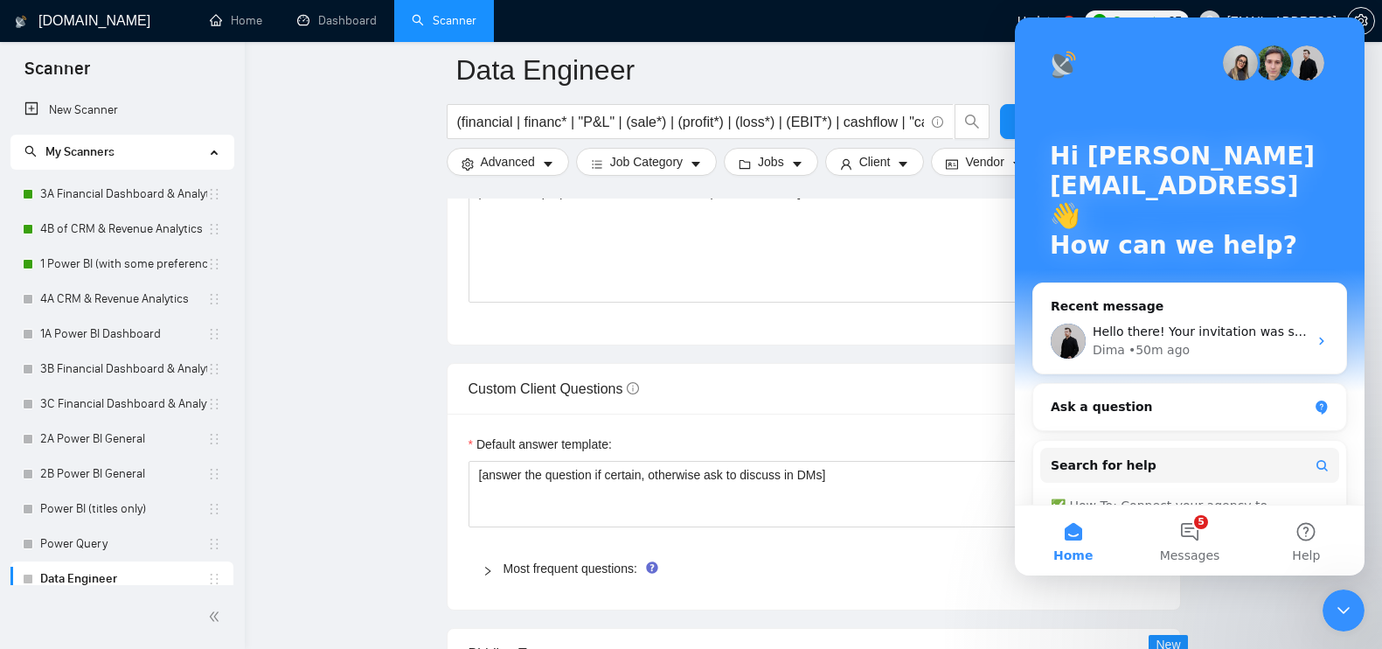
scroll to position [11, 0]
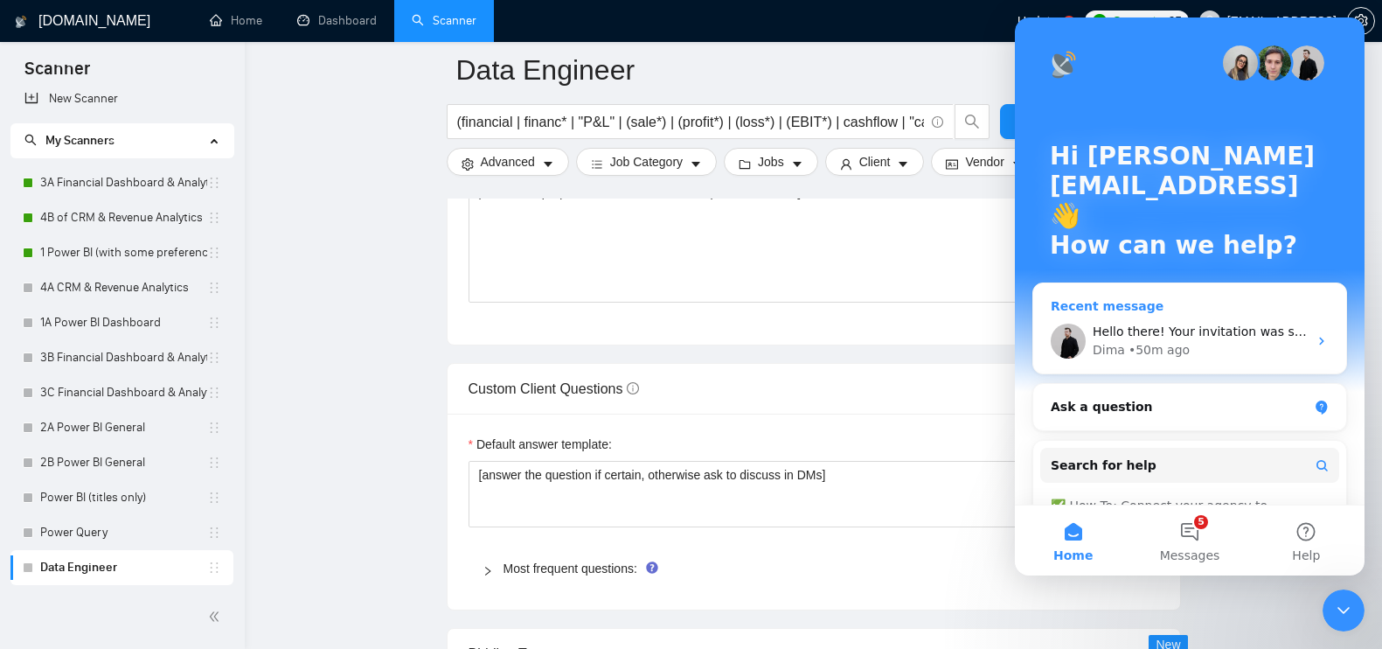
click at [1200, 353] on div "Dima • 50m ago" at bounding box center [1200, 350] width 215 height 18
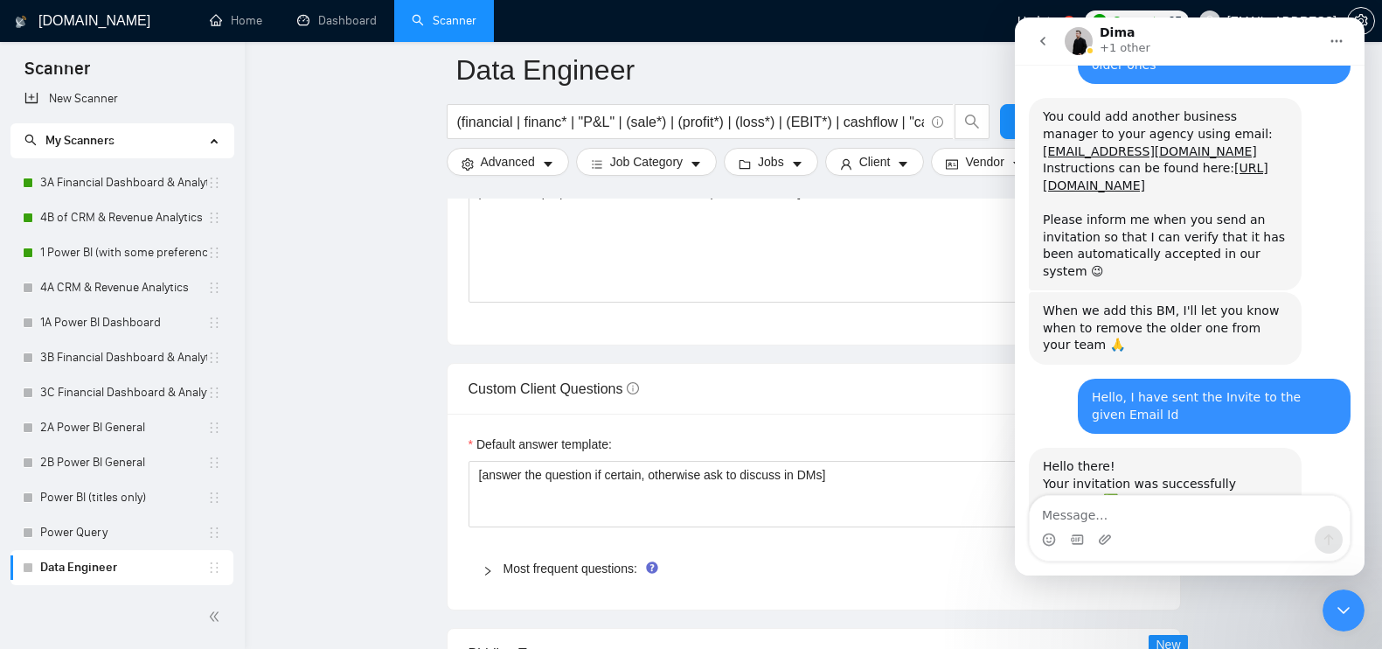
scroll to position [4856, 0]
click at [1220, 456] on div "Hello there! Your invitation was successfully accepted ✅ ​" at bounding box center [1165, 490] width 245 height 68
click at [1164, 535] on div "Intercom messenger" at bounding box center [1190, 539] width 320 height 28
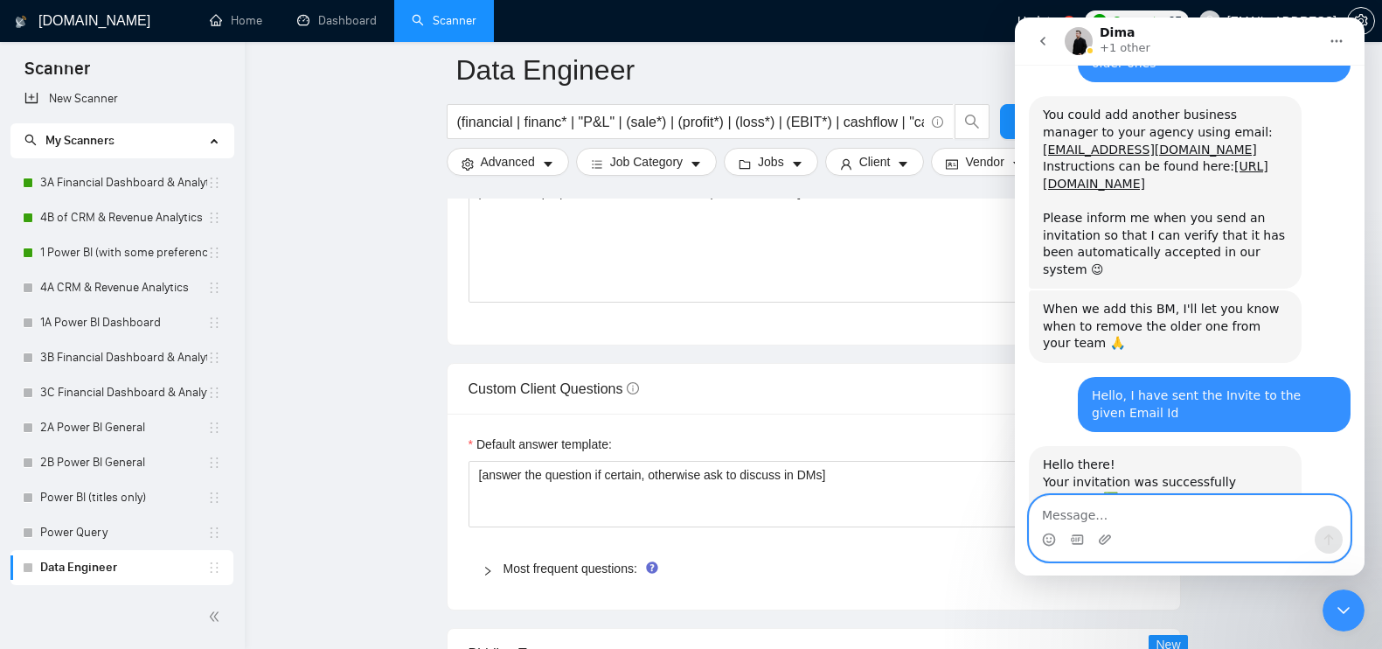
click at [1152, 521] on textarea "Message…" at bounding box center [1190, 511] width 320 height 30
type textarea "h"
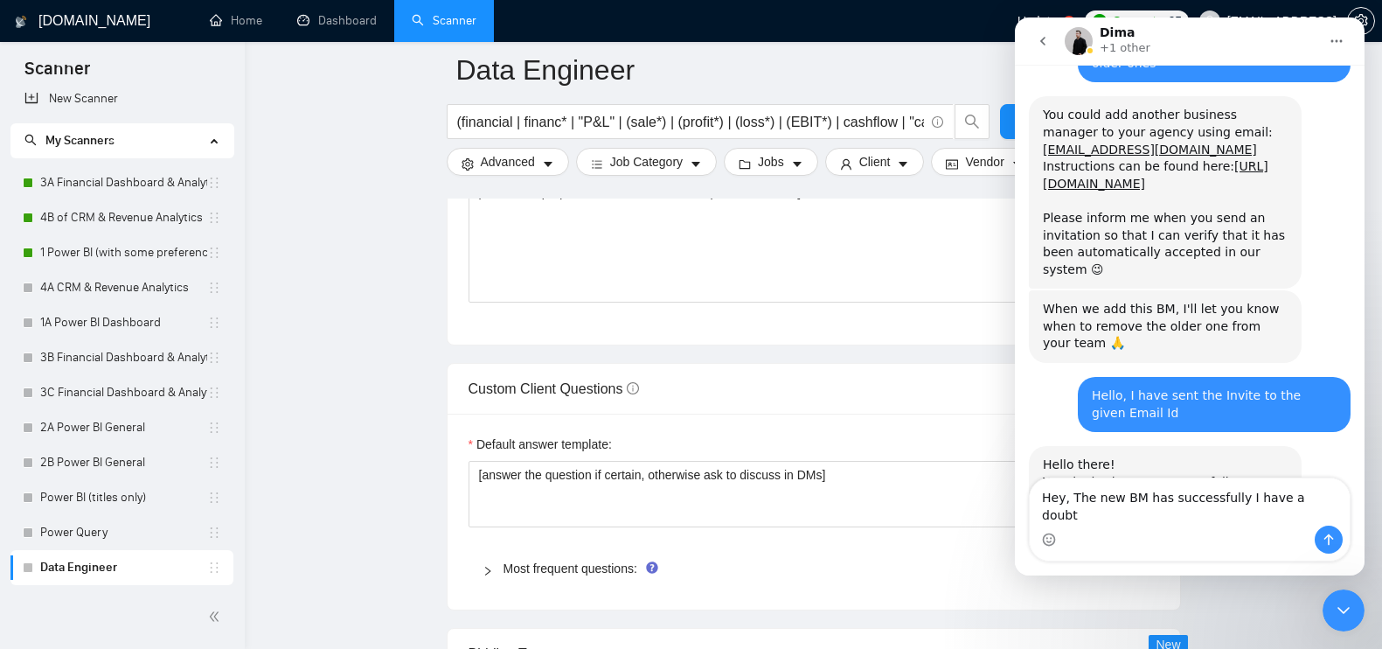
click at [1271, 456] on div "Hello there! Your invitation was successfully accepted ✅ ​" at bounding box center [1165, 490] width 245 height 68
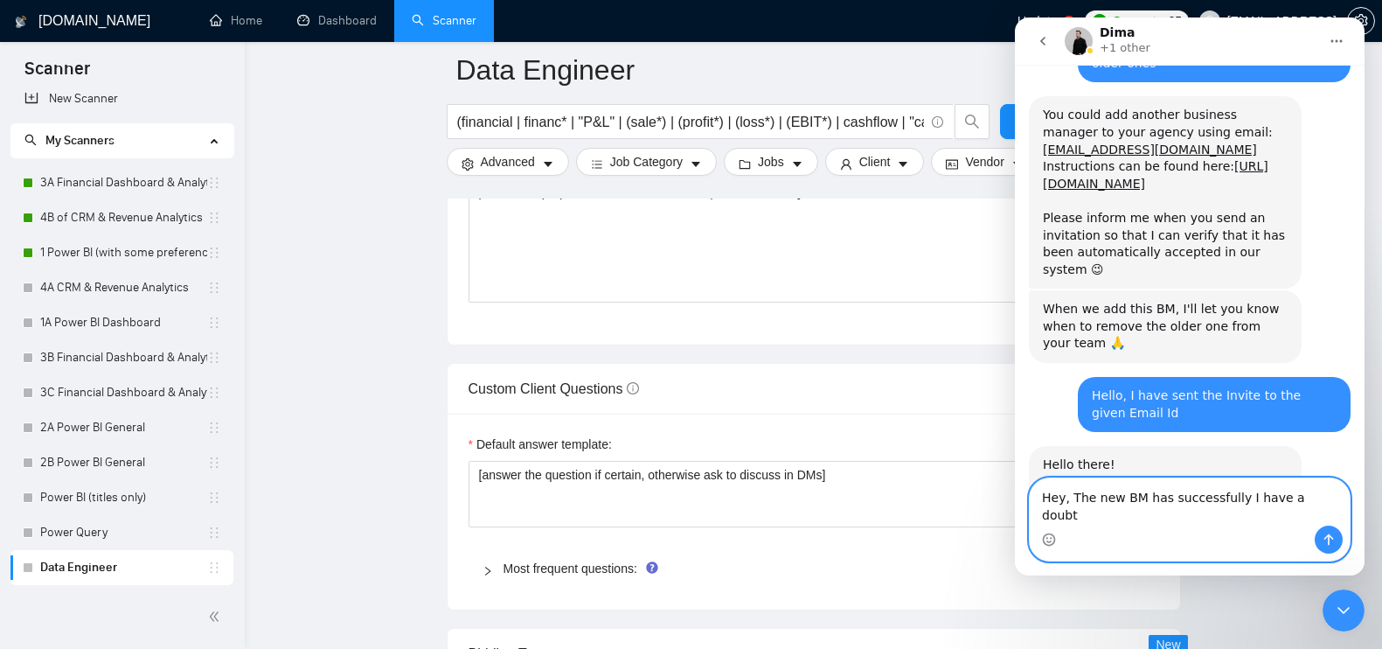
click at [1225, 517] on textarea "Hey, The new BM has successfully I have a doubt" at bounding box center [1190, 501] width 320 height 47
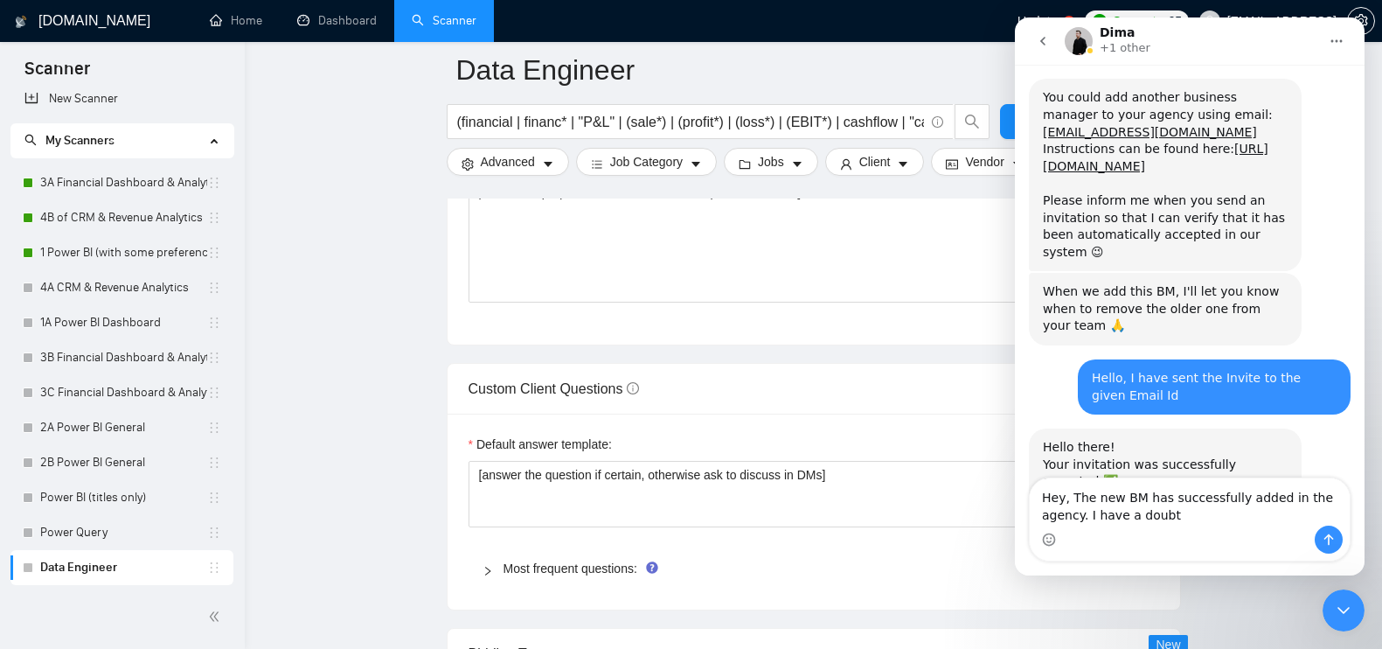
click at [1220, 526] on div "Intercom messenger" at bounding box center [1190, 539] width 320 height 28
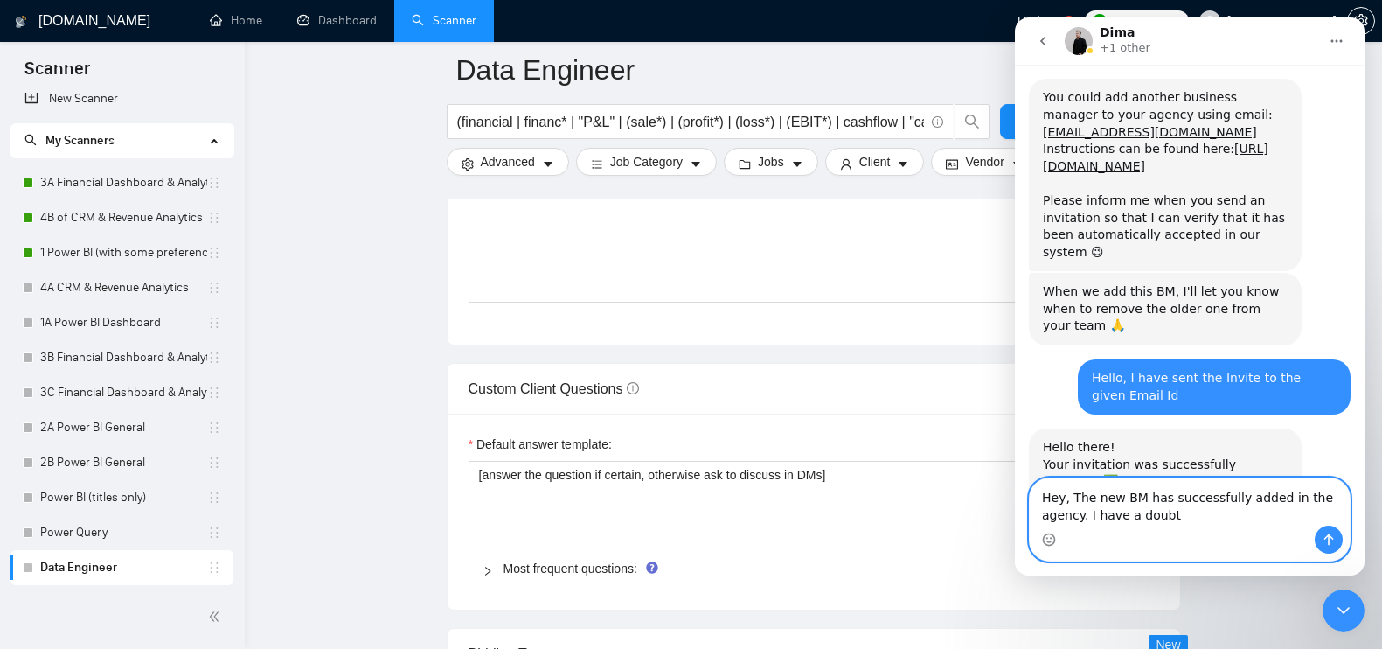
click at [1167, 520] on textarea "Hey, The new BM has successfully added in the agency. I have a doubt" at bounding box center [1190, 501] width 320 height 47
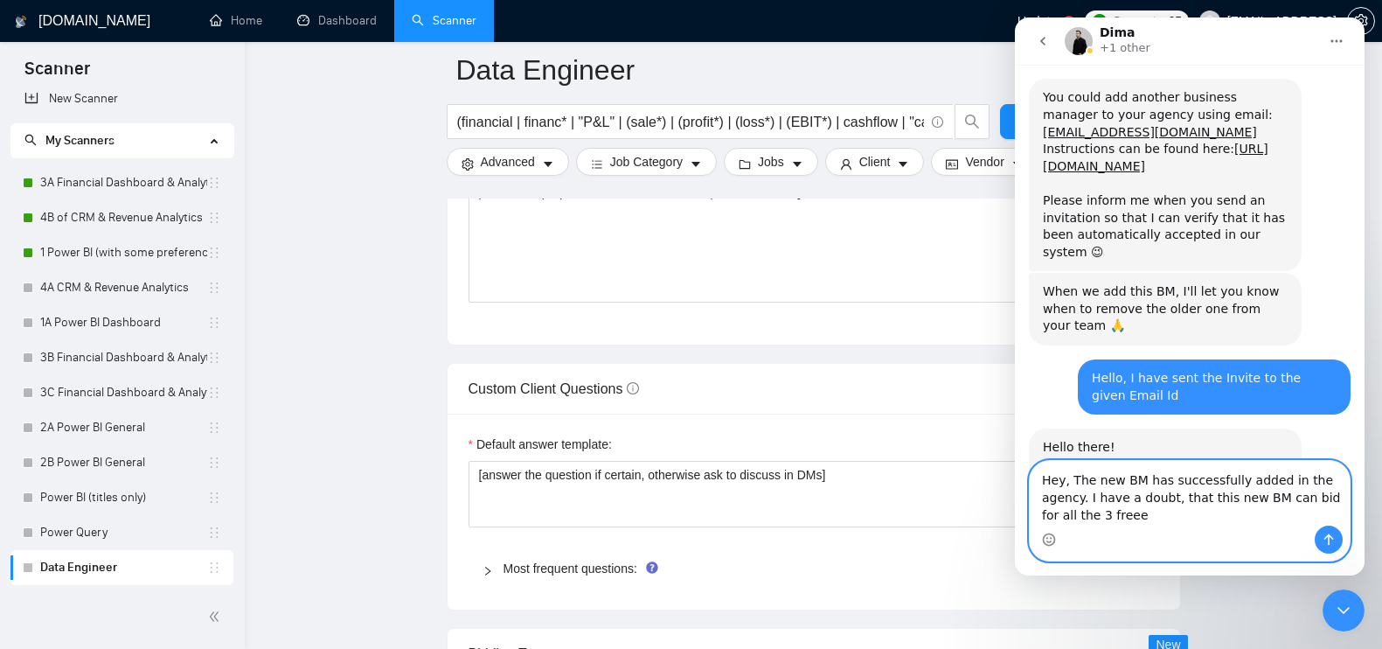
scroll to position [4891, 0]
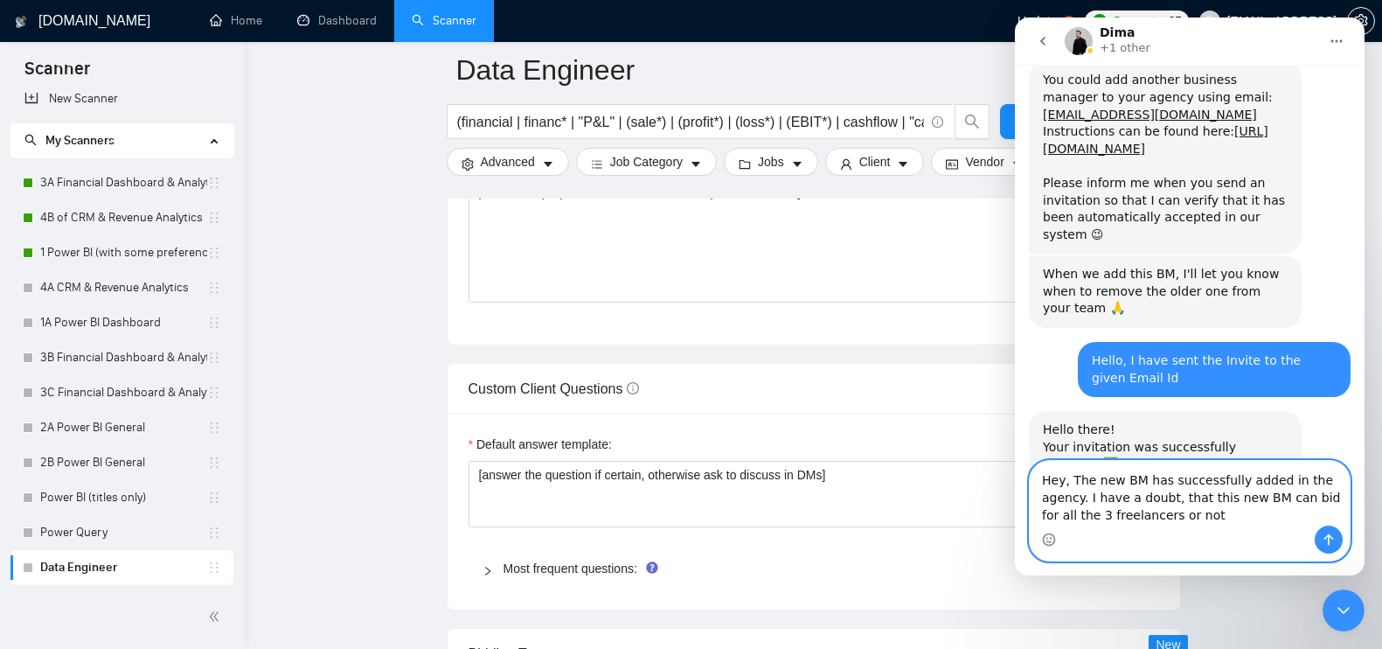
click at [1310, 506] on textarea "Hey, The new BM has successfully added in the agency. I have a doubt, that this…" at bounding box center [1190, 493] width 320 height 65
click at [1310, 504] on textarea "Hey, The new BM has successfully added in the agency. I have a doubt, that this…" at bounding box center [1190, 493] width 320 height 65
click at [1314, 505] on textarea "Hey, The new BM has successfully added in the agency. I have a doubt, that this…" at bounding box center [1190, 493] width 320 height 65
click at [1237, 518] on textarea "Hey, The new BM has successfully added in the agency. I have a doubt, that this…" at bounding box center [1190, 493] width 320 height 65
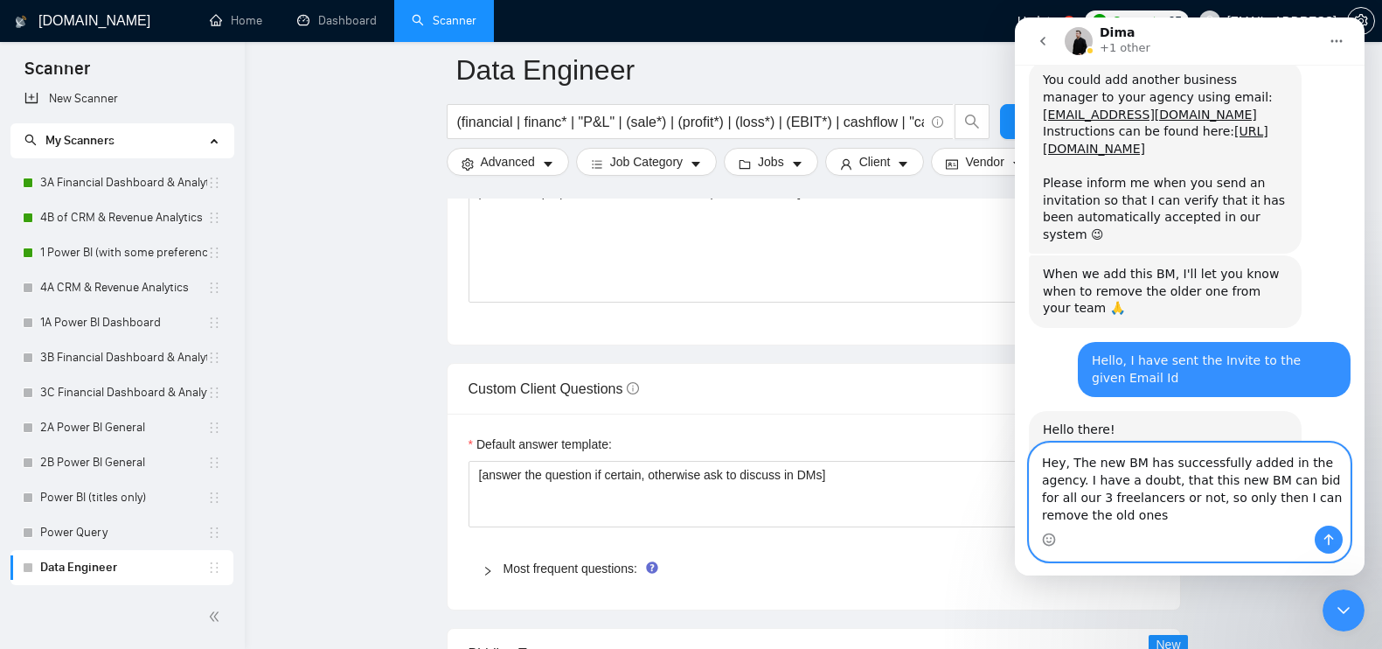
scroll to position [4909, 0]
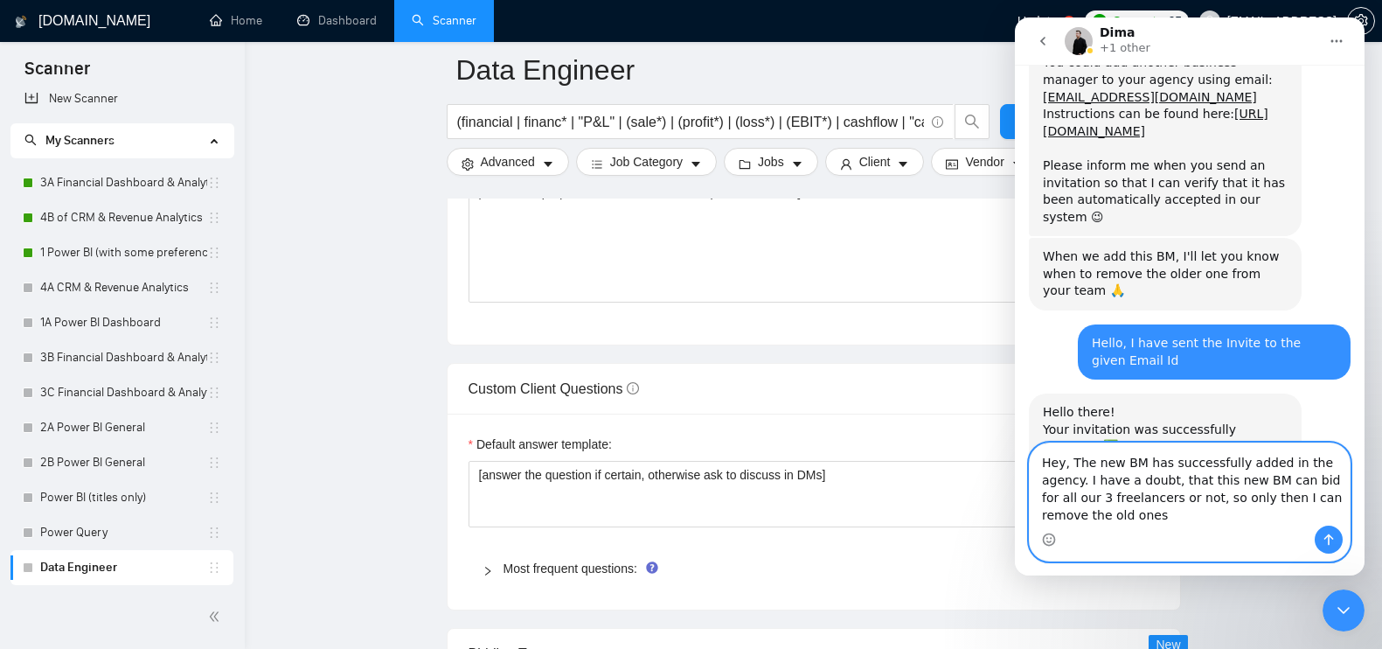
paste textarea "the new BM has been successfully added to the agency. I just have one question—…"
click at [1227, 495] on textarea "Hey, the new BM has been successfully added to the agency. I just have one ques…" at bounding box center [1190, 484] width 320 height 82
click at [1228, 485] on textarea "Hey, the new BM has been successfully added to the agency. I just have one ques…" at bounding box center [1190, 484] width 320 height 82
type textarea "Hey, the new BM has been successfully added to the agency. I just have one ques…"
click at [1334, 532] on icon "Send a message…" at bounding box center [1329, 539] width 14 height 14
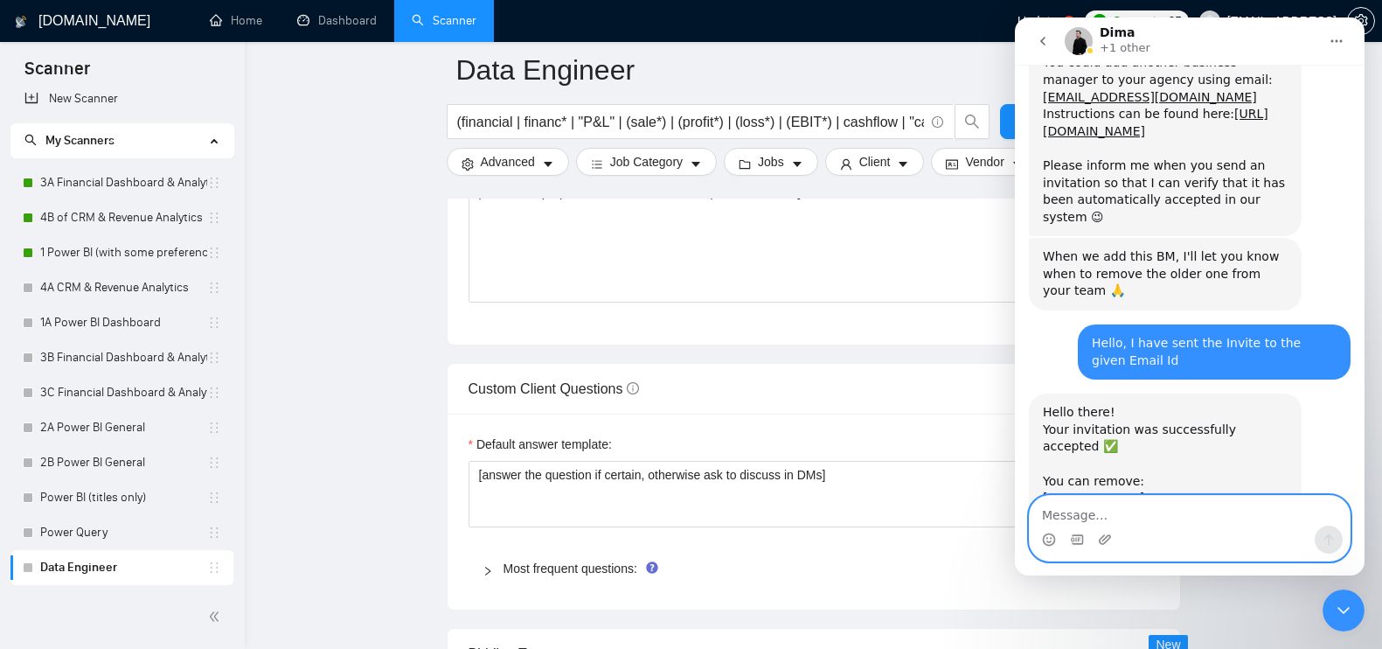
scroll to position [4977, 0]
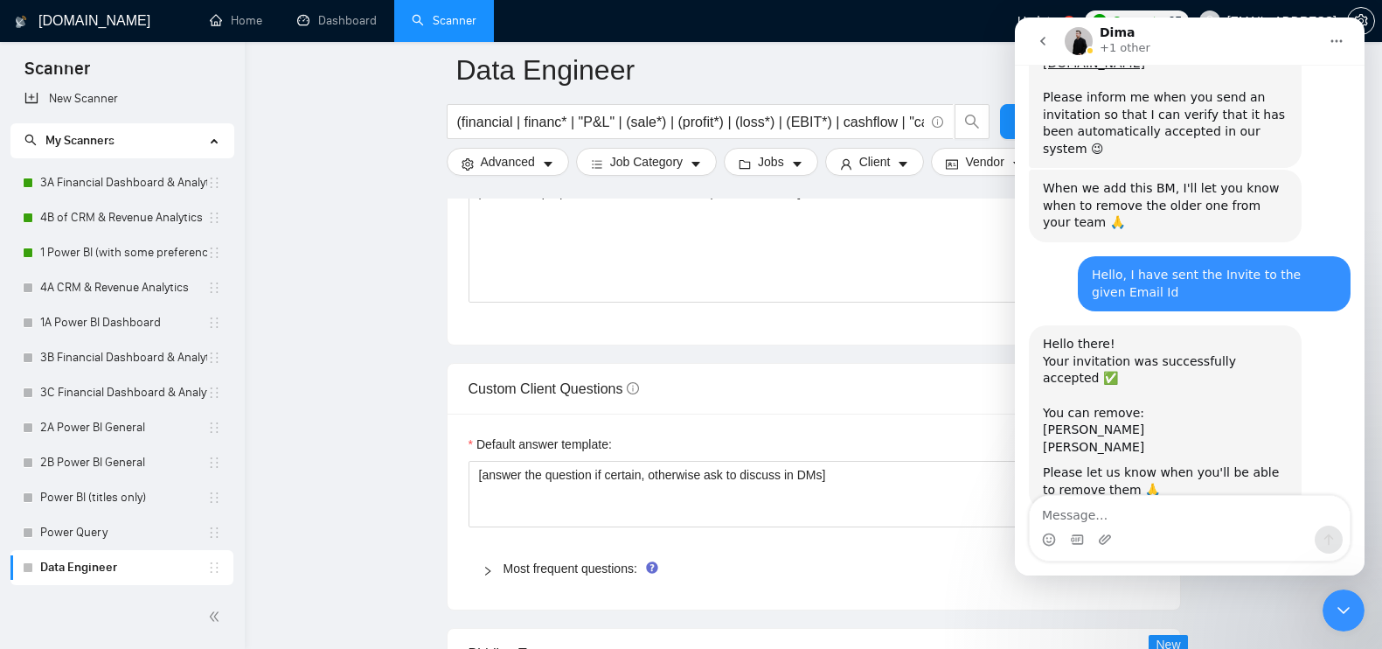
drag, startPoint x: 1226, startPoint y: 366, endPoint x: 1191, endPoint y: 332, distance: 48.8
click at [1191, 332] on div "Hello there! Your invitation was successfully accepted ✅ ​ You can remove: [PER…" at bounding box center [1190, 432] width 322 height 215
drag, startPoint x: 1201, startPoint y: 350, endPoint x: 1213, endPoint y: 398, distance: 49.6
click at [1214, 552] on div "Hey, the new BM has been successfully added to the agency. I just have one ques…" at bounding box center [1214, 595] width 245 height 86
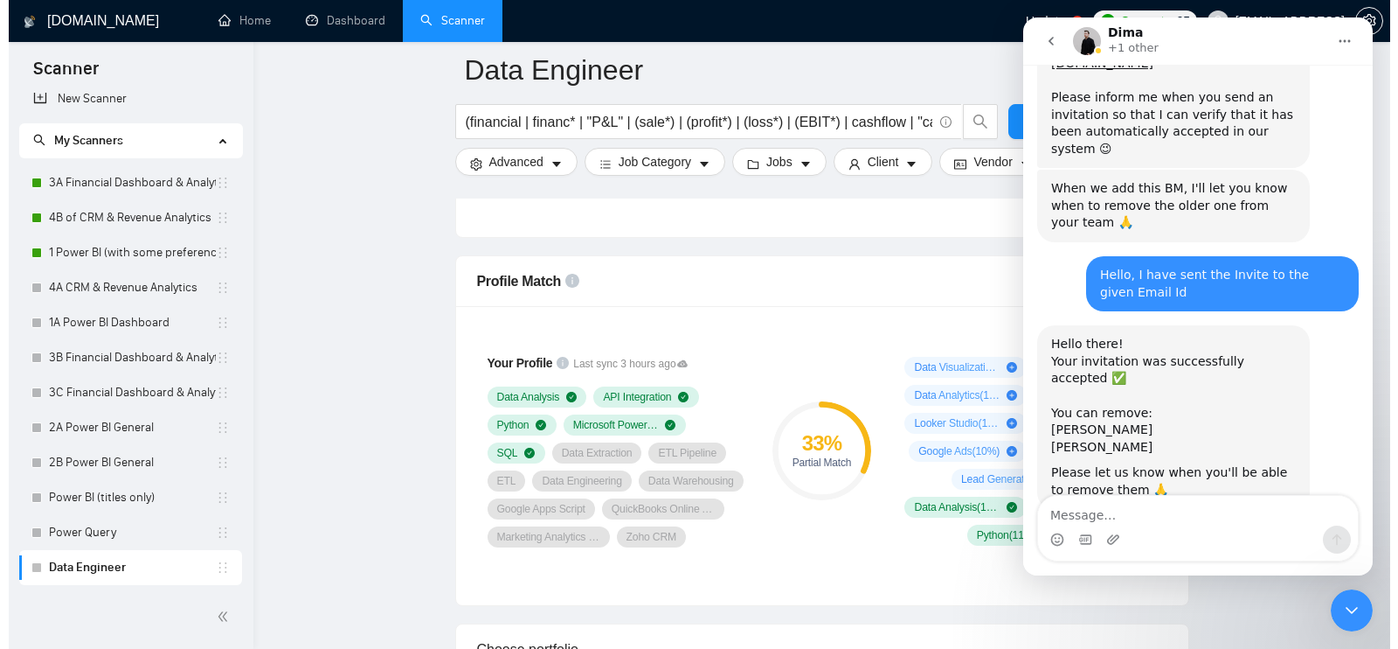
scroll to position [1180, 0]
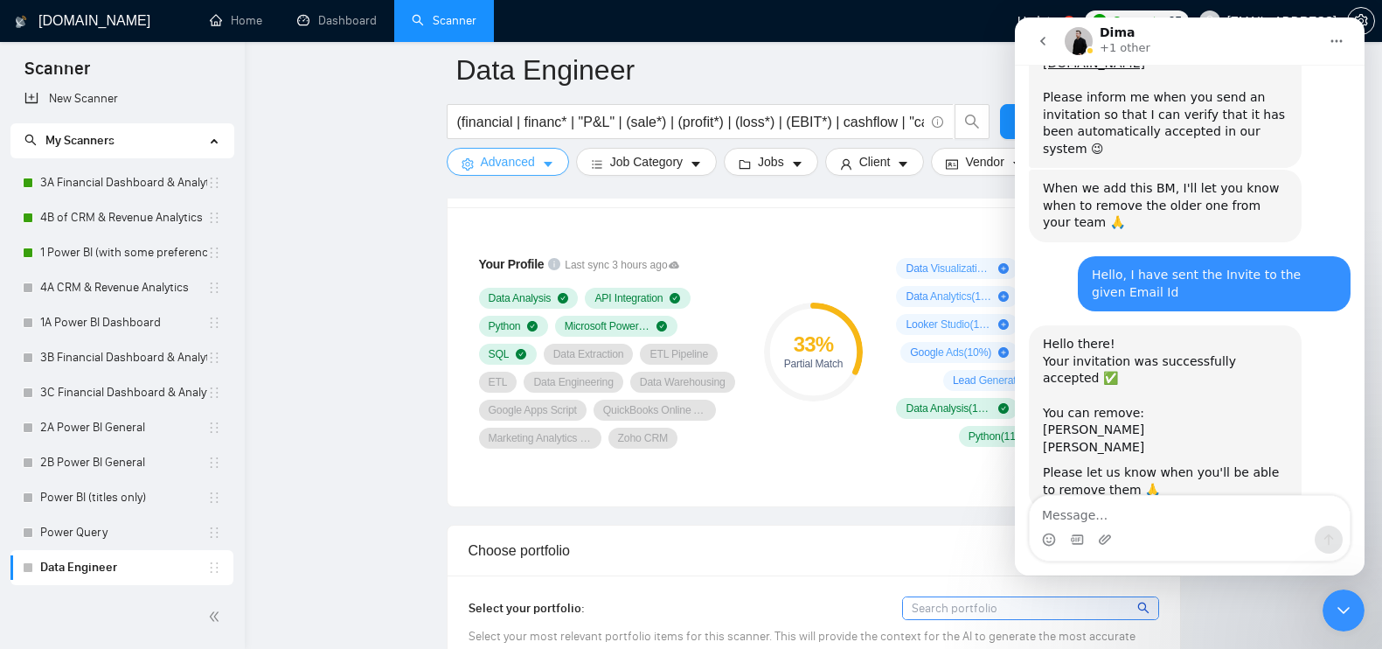
click at [525, 161] on span "Advanced" at bounding box center [508, 161] width 54 height 19
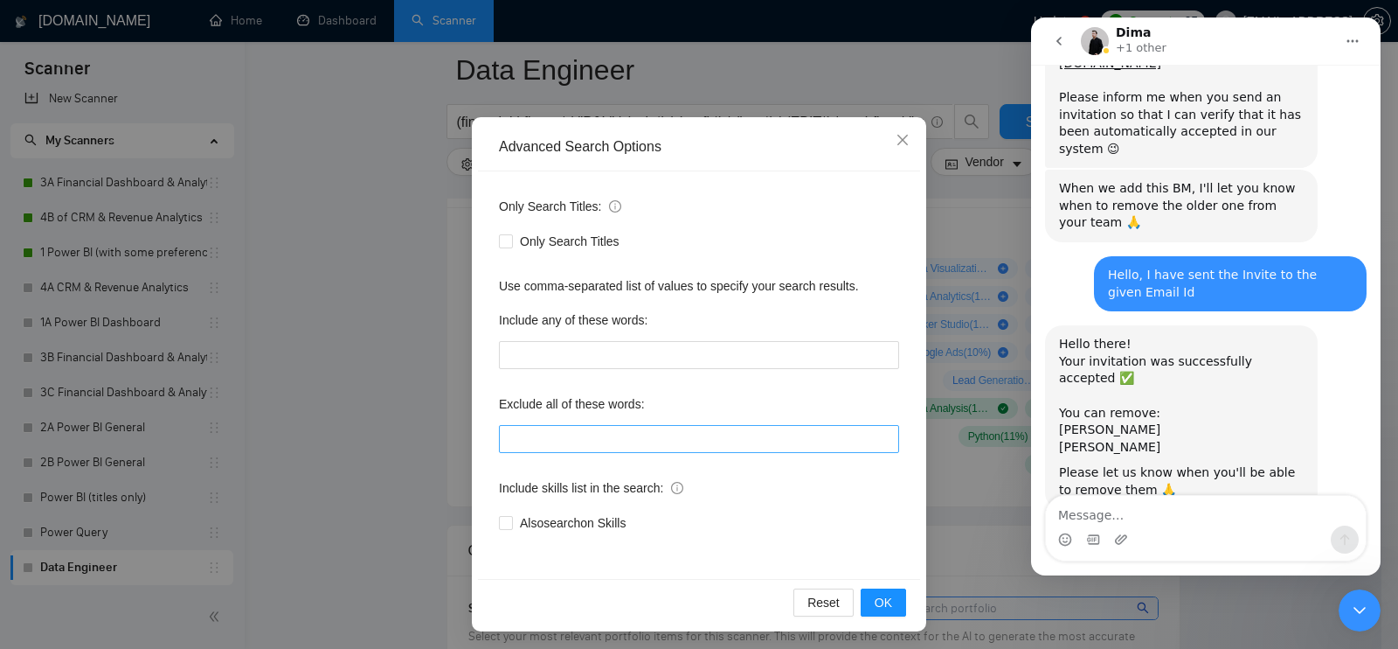
scroll to position [79, 0]
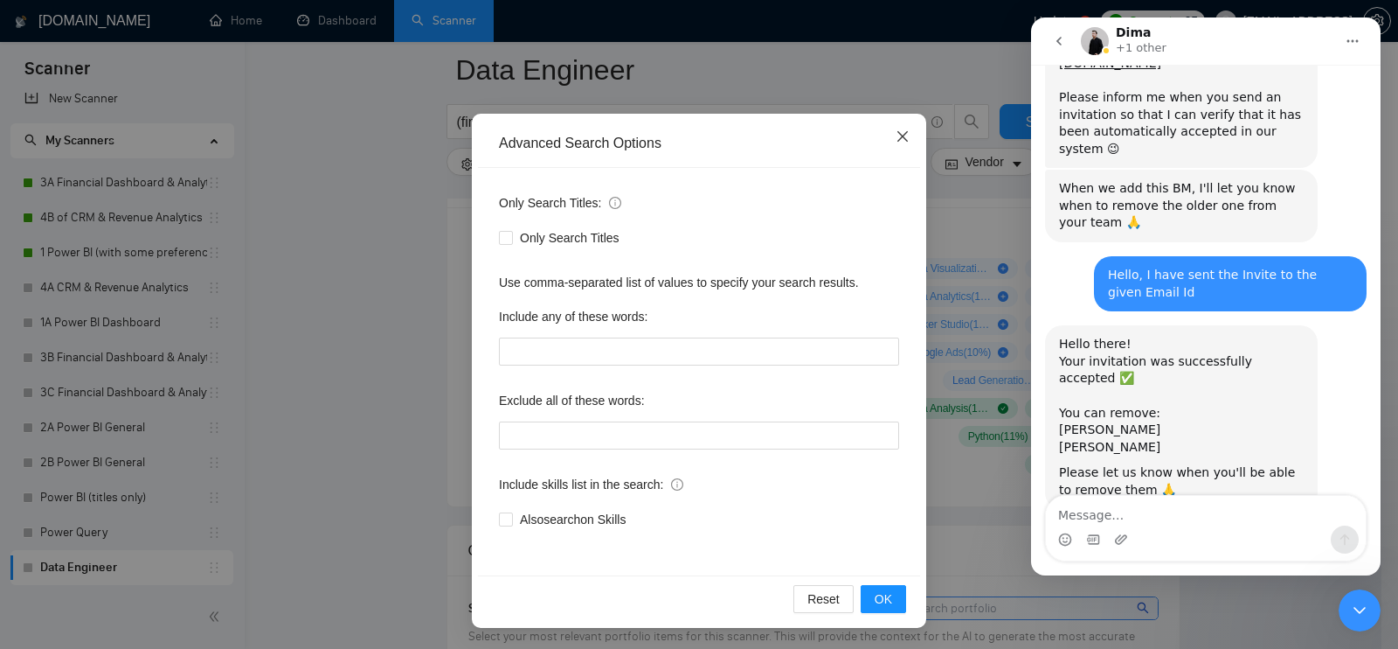
click at [892, 128] on span "Close" at bounding box center [902, 137] width 47 height 47
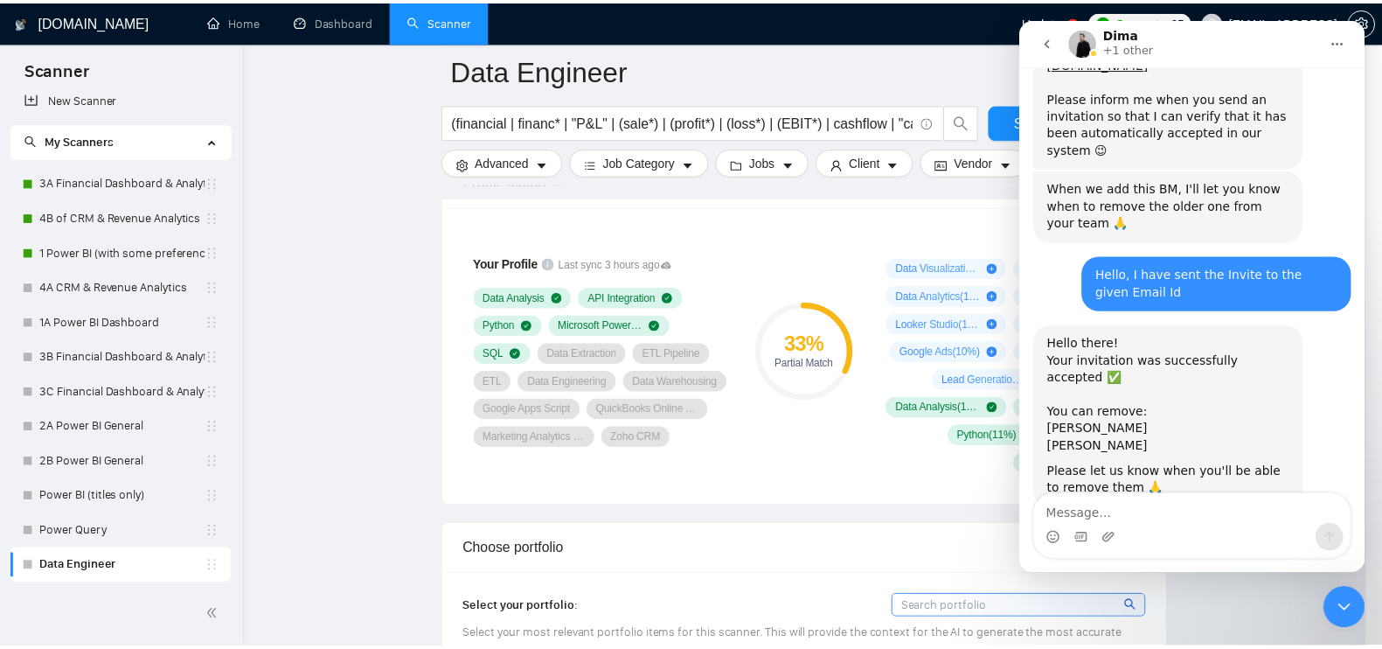
scroll to position [0, 0]
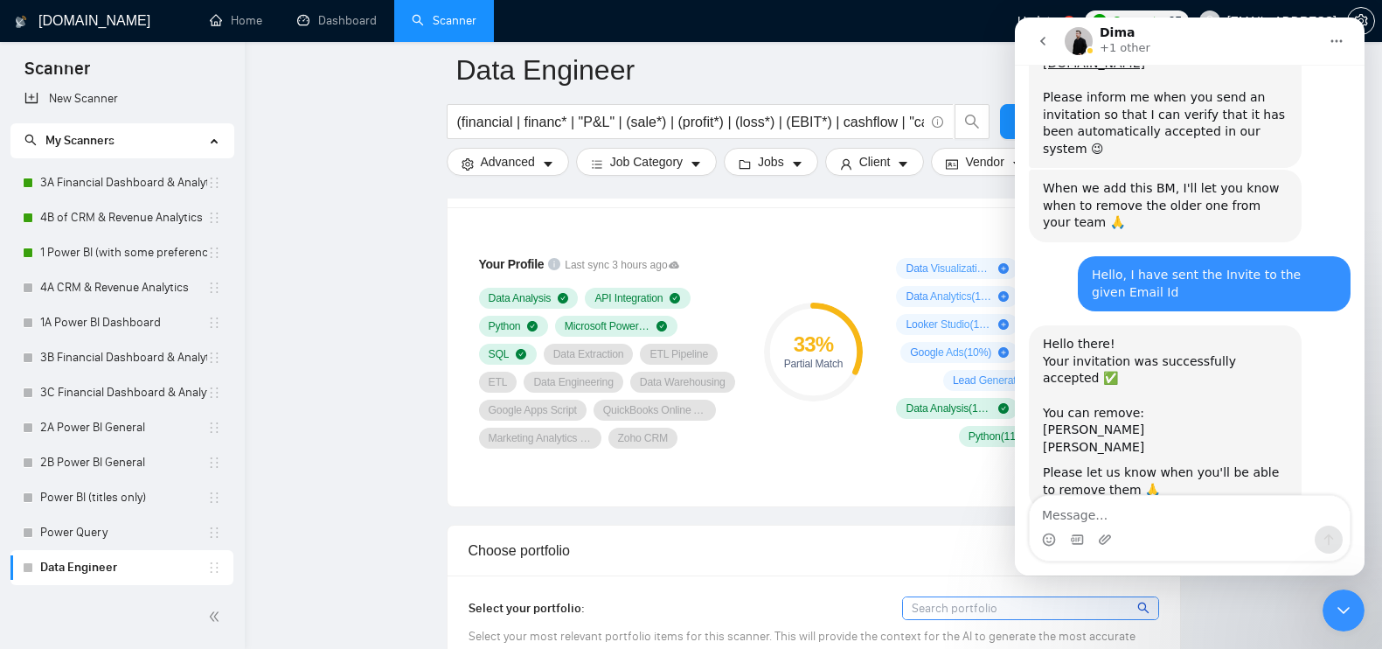
click at [646, 109] on span "(financial | financ* | "P&L" | (sale*) | (profit*) | (loss*) | (EBIT*) | cashfl…" at bounding box center [700, 121] width 507 height 35
